Goal: Task Accomplishment & Management: Manage account settings

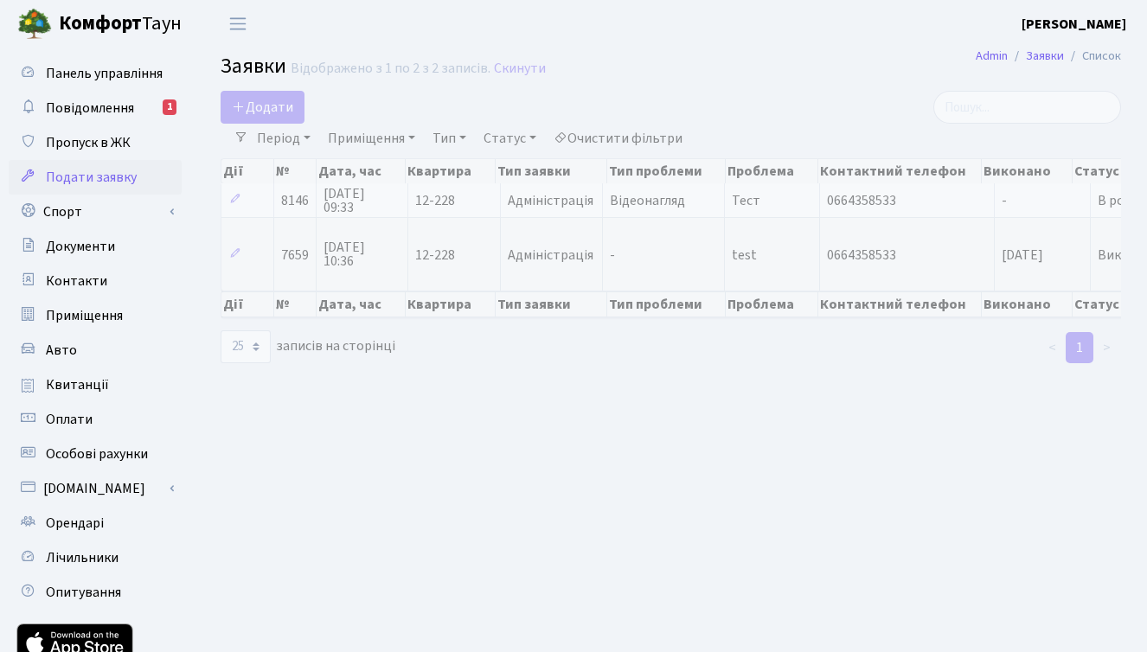
select select "25"
click at [839, 428] on main "Admin Заявки Список Заявки Відображено з 1 по 2 з 2 записів. Скинути Додати Філ…" at bounding box center [671, 391] width 952 height 687
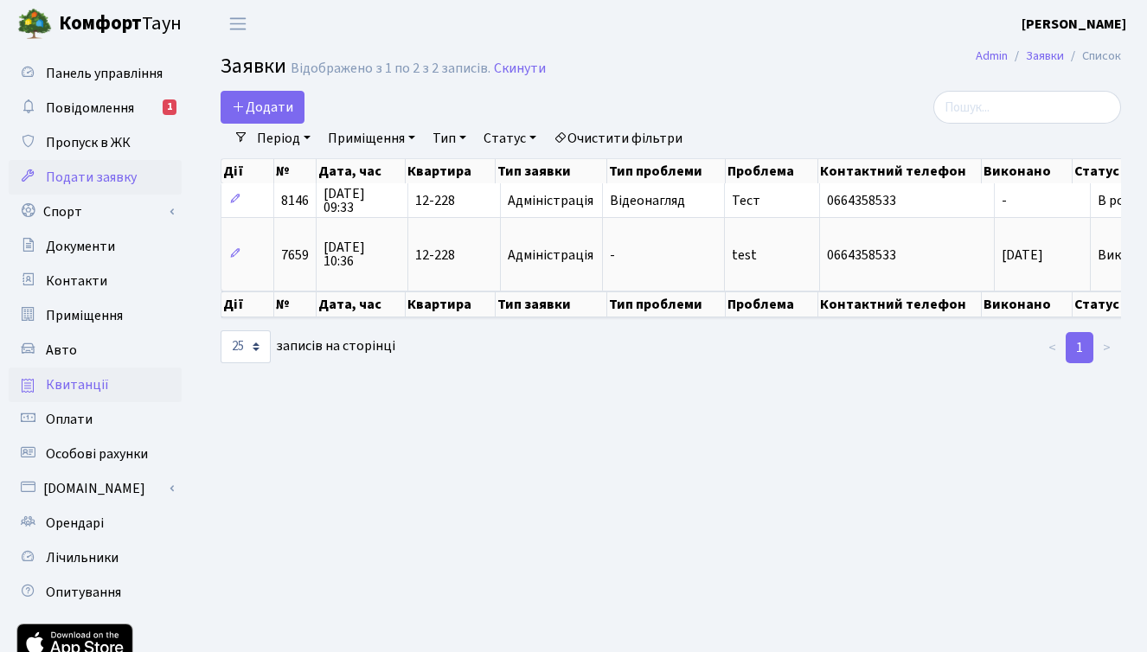
click at [84, 387] on span "Квитанції" at bounding box center [77, 384] width 63 height 19
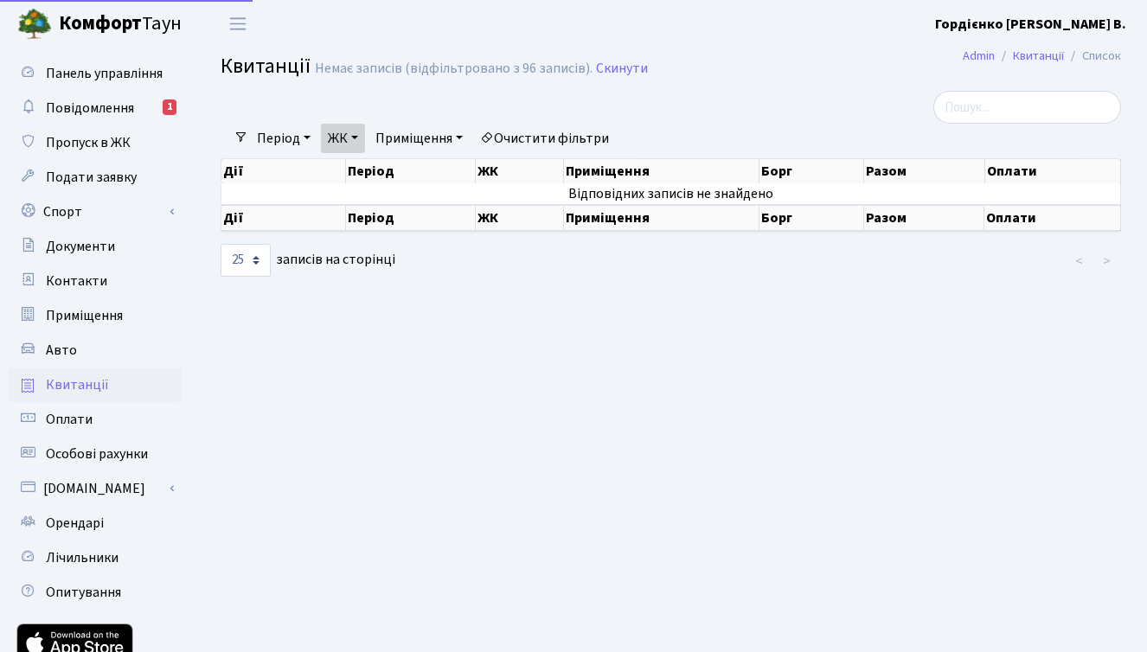
select select "25"
click at [561, 141] on link "Очистити фільтри" at bounding box center [544, 138] width 143 height 29
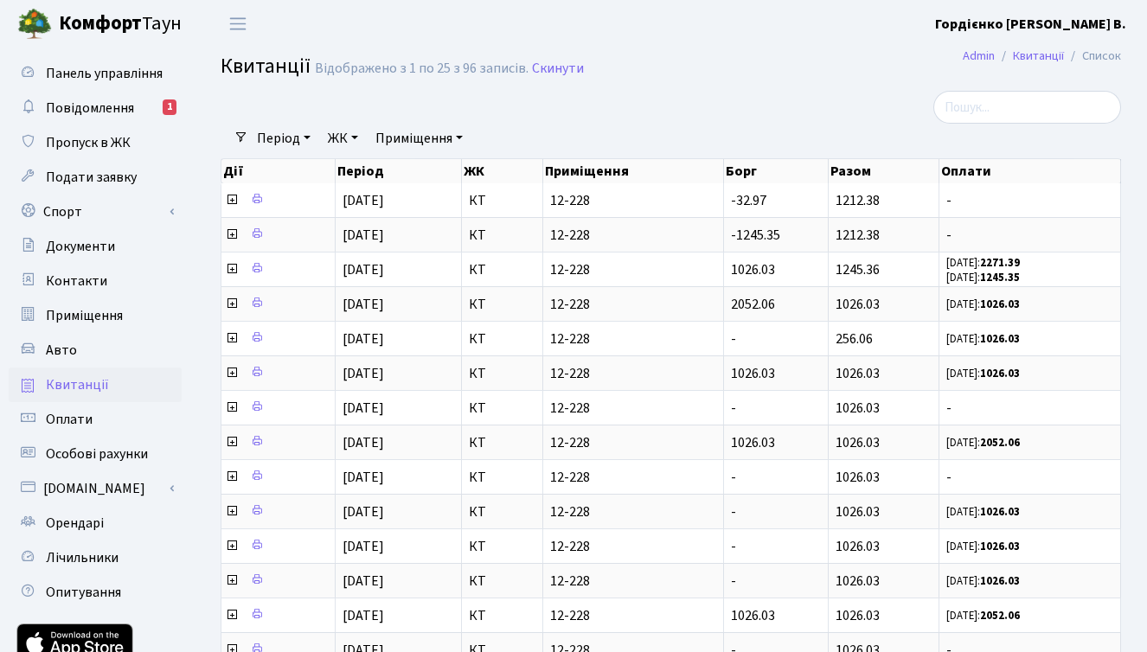
click at [1095, 17] on b "Гордієнко [PERSON_NAME] В." at bounding box center [1030, 24] width 191 height 19
click at [996, 95] on link "Вийти" at bounding box center [1039, 94] width 172 height 27
